Goal: Task Accomplishment & Management: Use online tool/utility

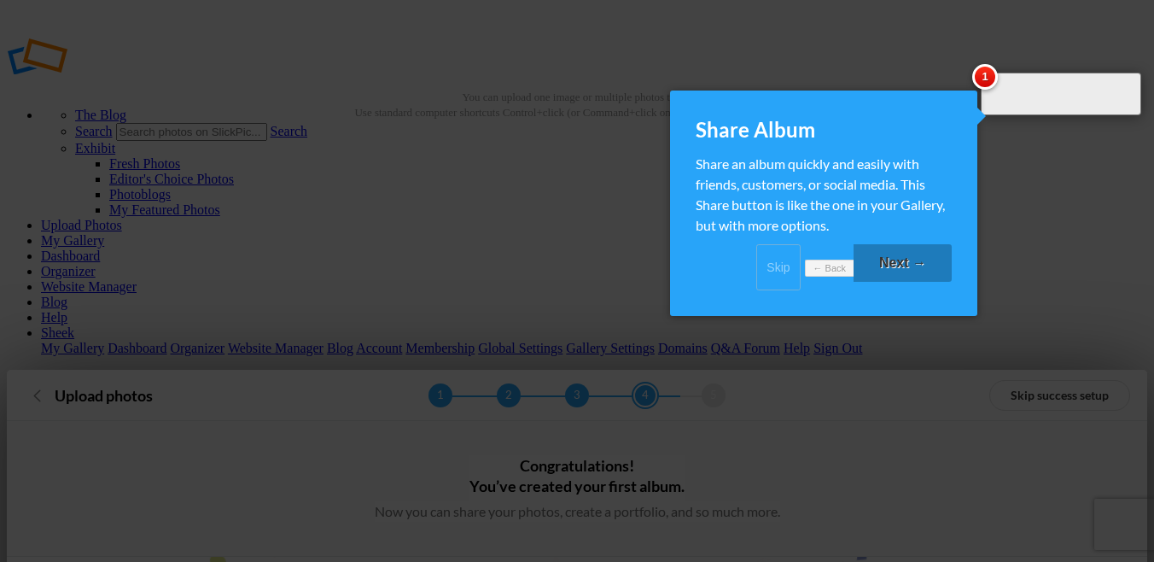
click at [756, 279] on link "Skip" at bounding box center [778, 267] width 44 height 46
